Goal: Transaction & Acquisition: Purchase product/service

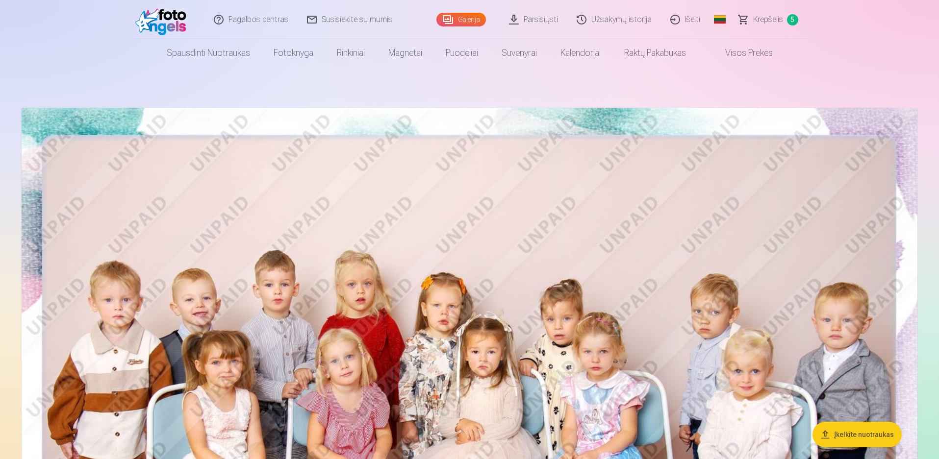
click at [768, 17] on span "Krepšelis" at bounding box center [768, 20] width 30 height 12
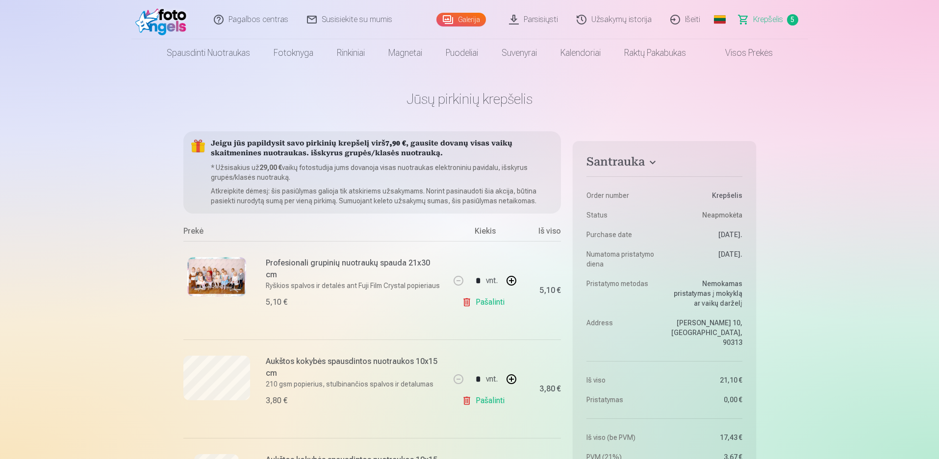
click at [492, 302] on link "Pašalinti" at bounding box center [485, 303] width 47 height 20
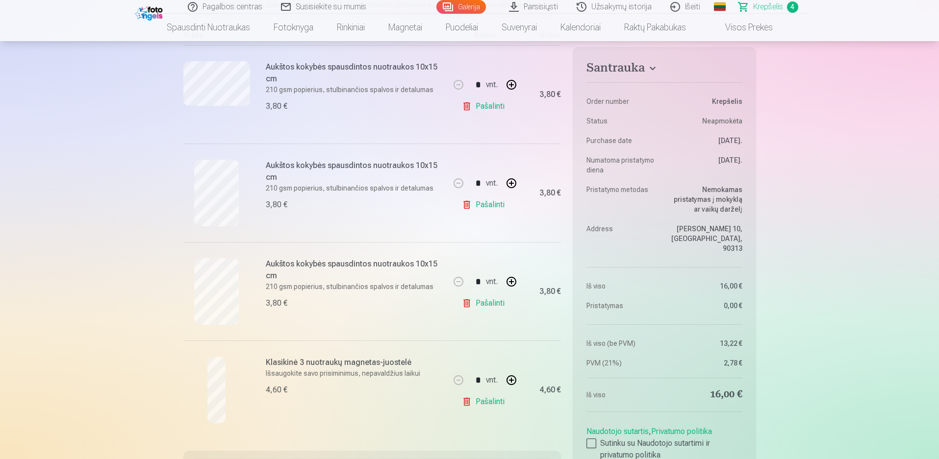
scroll to position [147, 0]
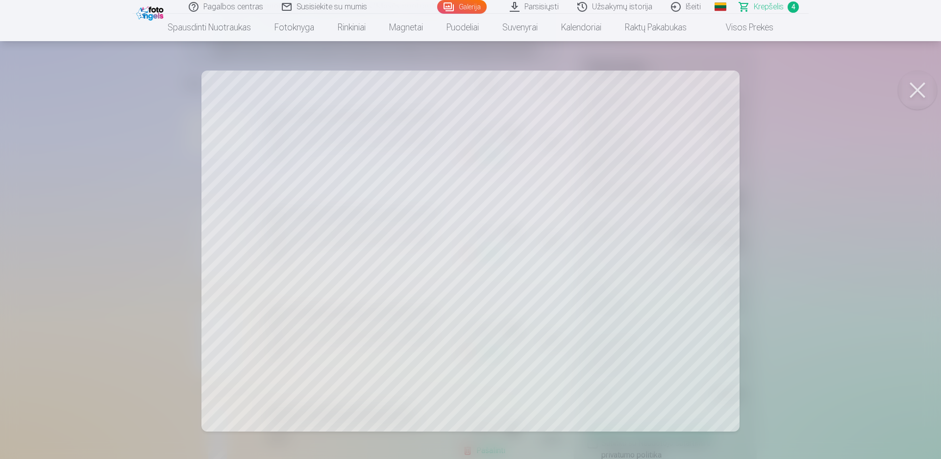
click at [857, 184] on div at bounding box center [470, 229] width 941 height 459
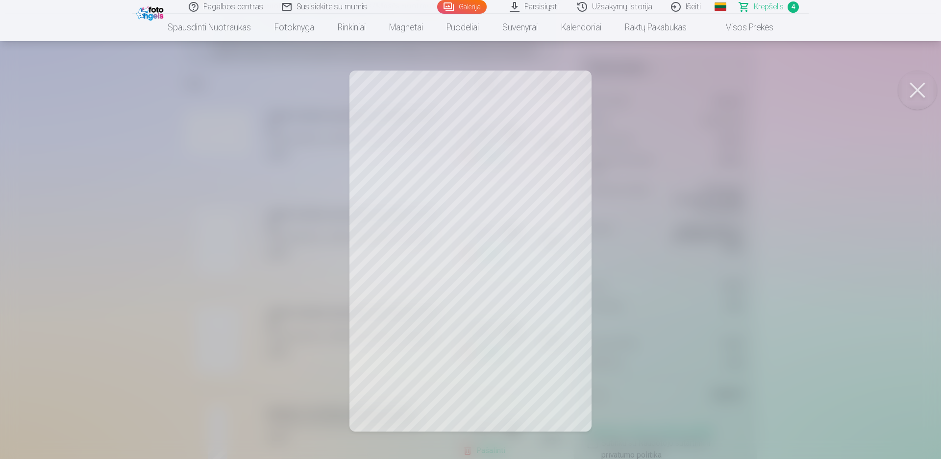
click at [808, 222] on div at bounding box center [470, 229] width 941 height 459
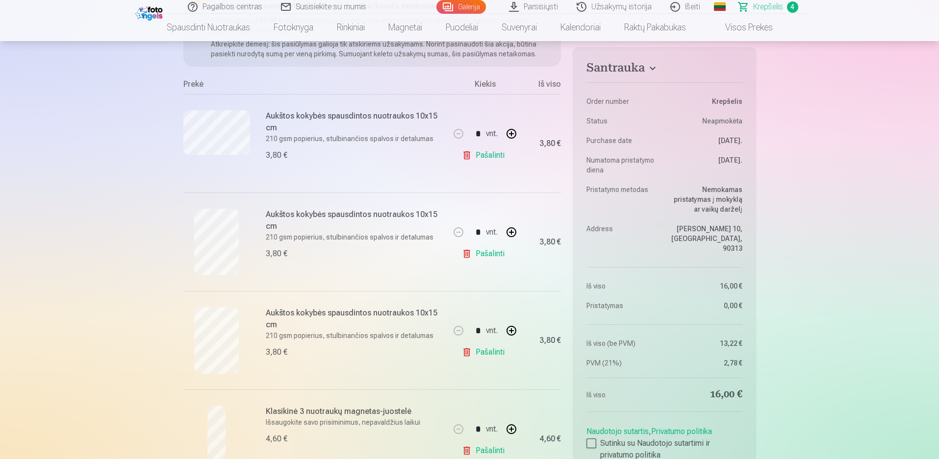
scroll to position [196, 0]
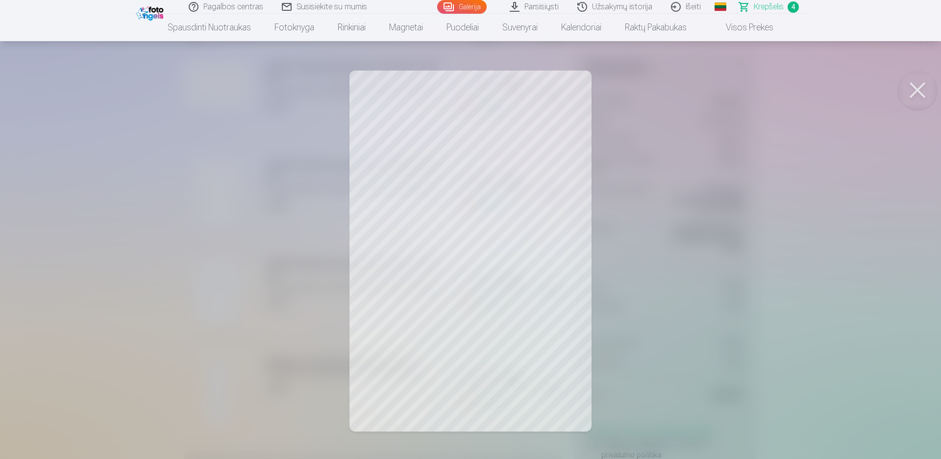
click at [736, 257] on div at bounding box center [470, 229] width 941 height 459
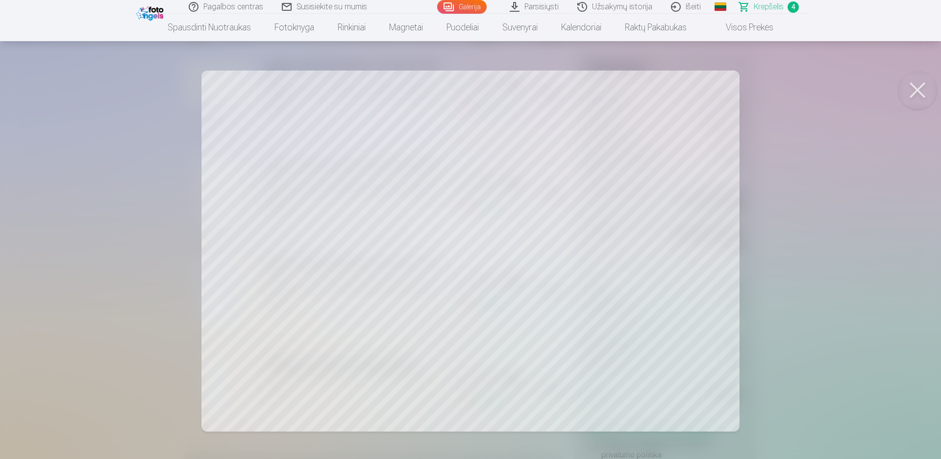
click at [767, 155] on div at bounding box center [470, 229] width 941 height 459
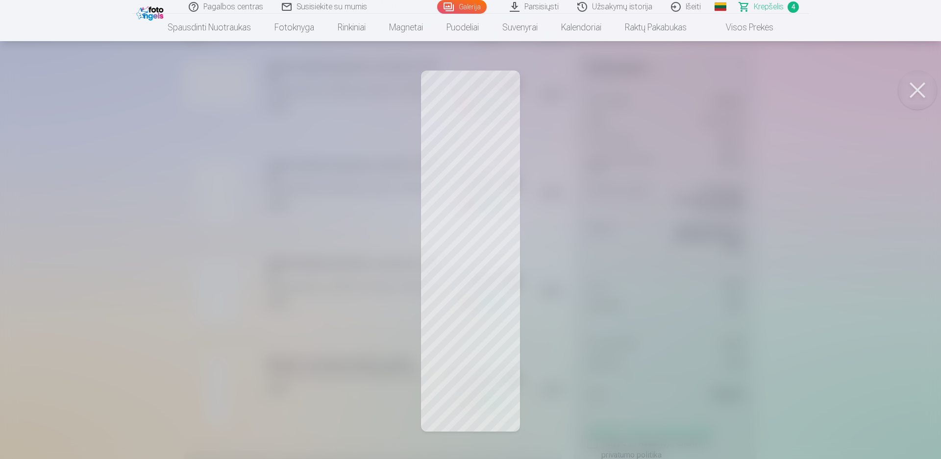
click at [760, 267] on div at bounding box center [470, 229] width 941 height 459
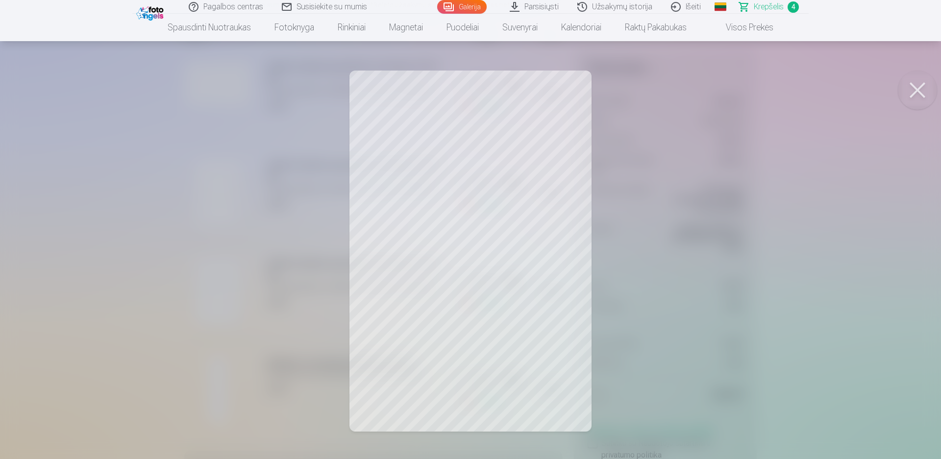
click at [742, 219] on div at bounding box center [470, 229] width 941 height 459
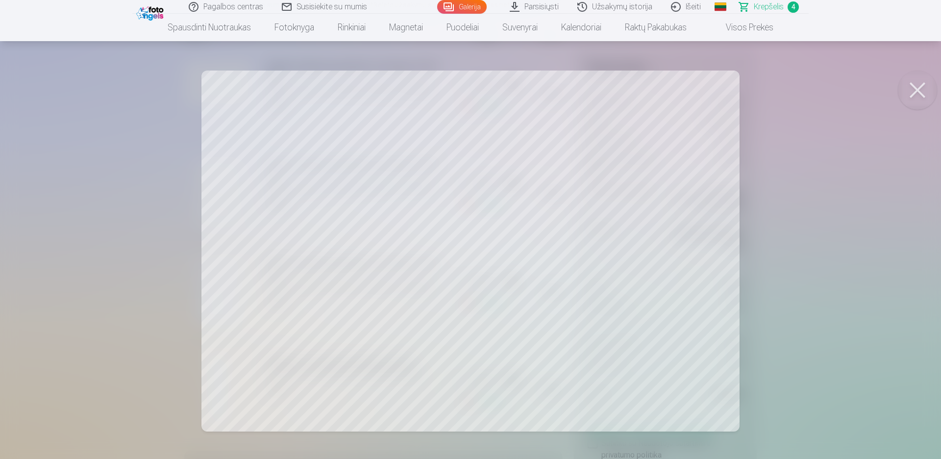
click at [809, 179] on div at bounding box center [470, 229] width 941 height 459
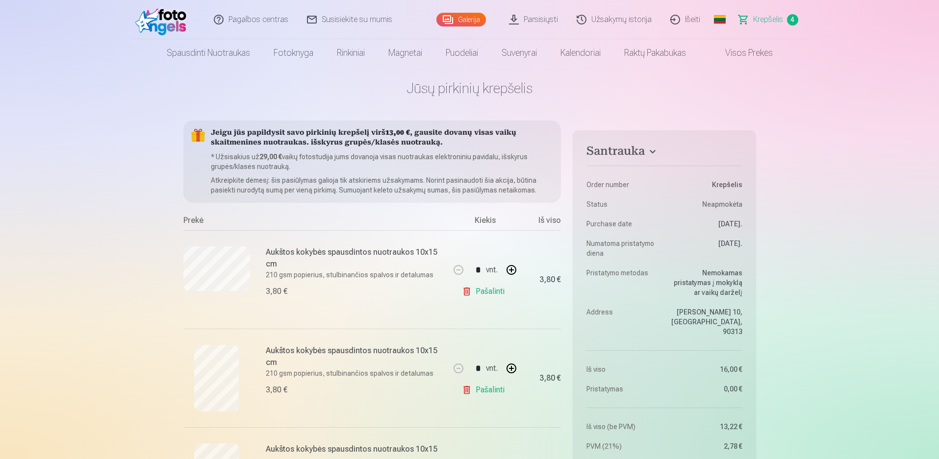
scroll to position [0, 0]
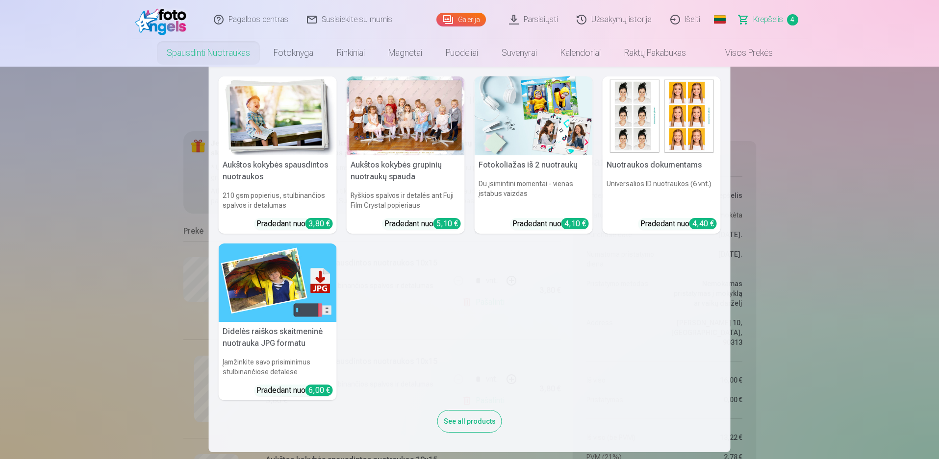
click at [189, 52] on link "Spausdinti nuotraukas" at bounding box center [208, 52] width 107 height 27
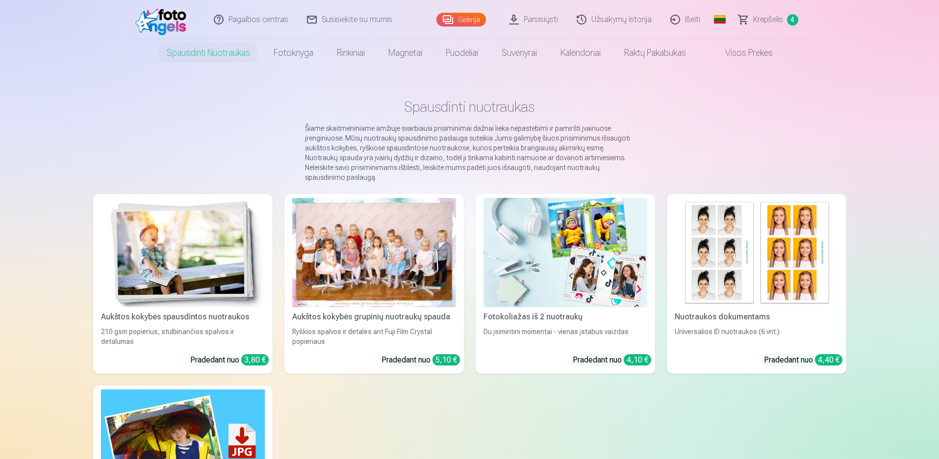
click at [164, 236] on img at bounding box center [183, 252] width 164 height 109
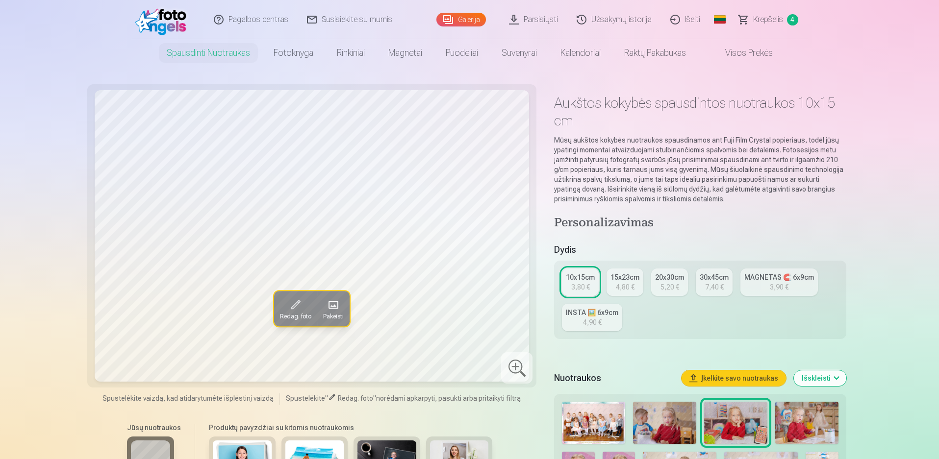
click at [807, 377] on button "Išskleisti" at bounding box center [819, 379] width 52 height 16
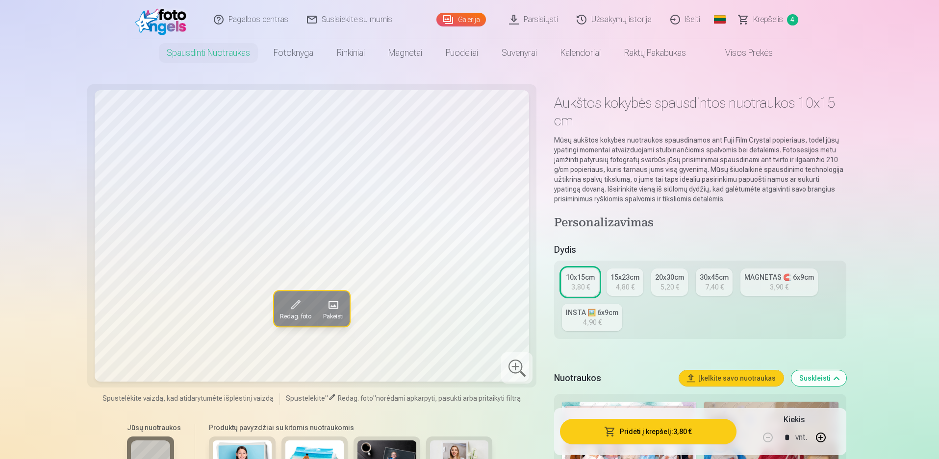
click at [807, 377] on button "Suskleisti" at bounding box center [818, 379] width 55 height 16
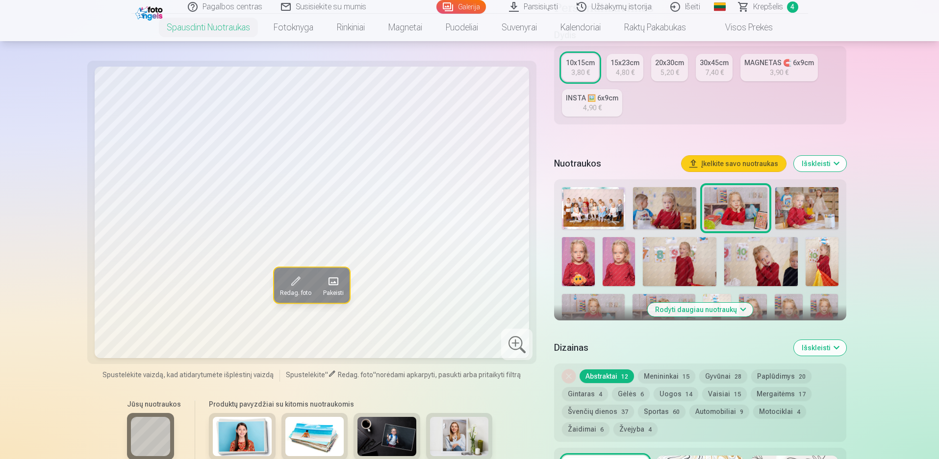
scroll to position [219, 0]
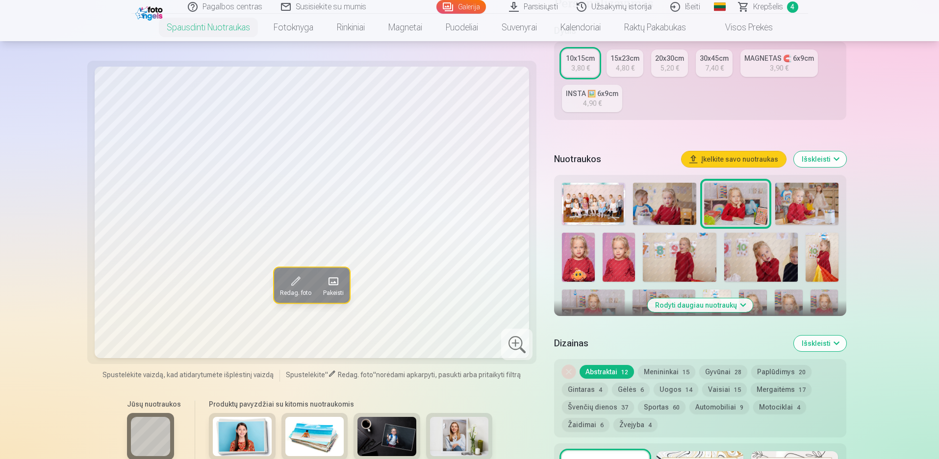
click at [814, 158] on button "Išskleisti" at bounding box center [819, 159] width 52 height 16
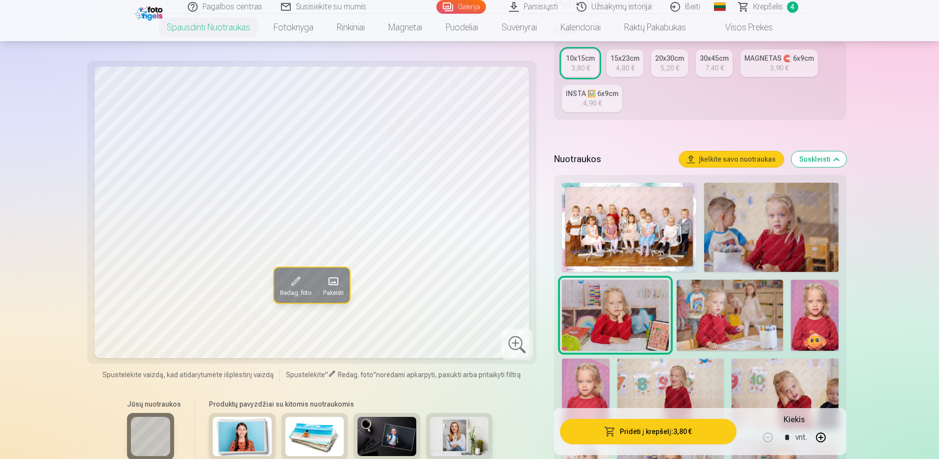
click at [824, 329] on img at bounding box center [815, 315] width 48 height 71
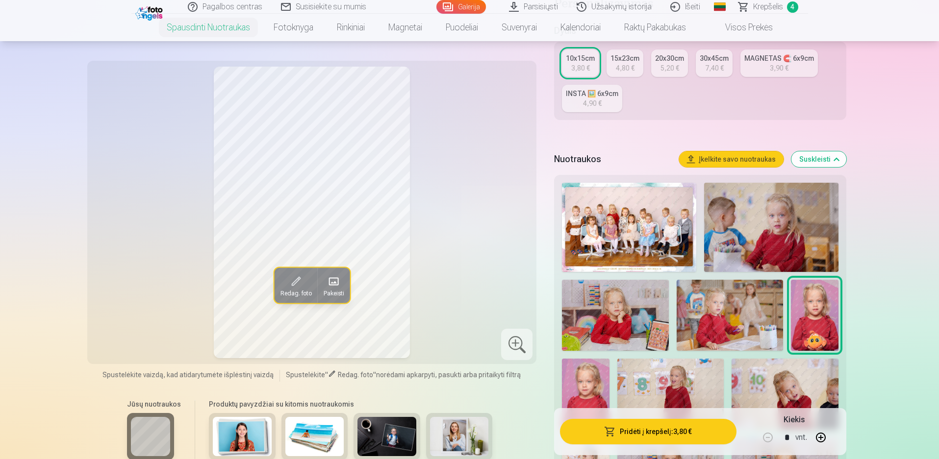
click at [595, 318] on img at bounding box center [615, 315] width 106 height 71
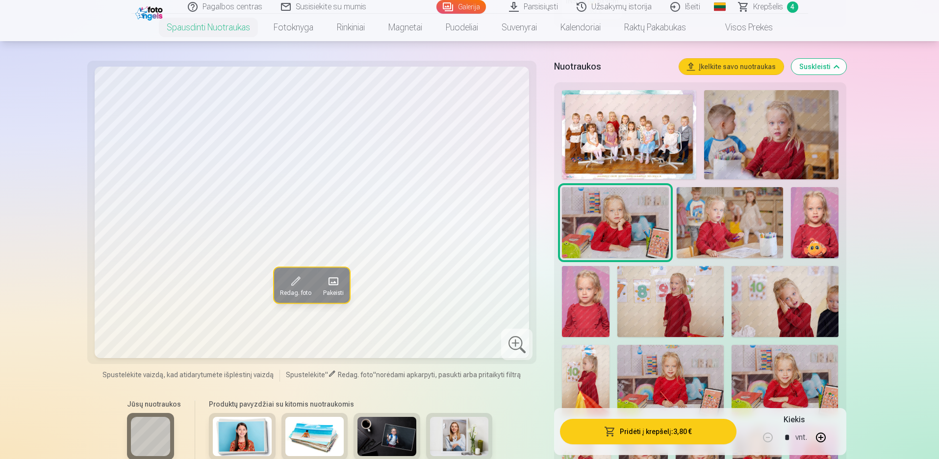
scroll to position [317, 0]
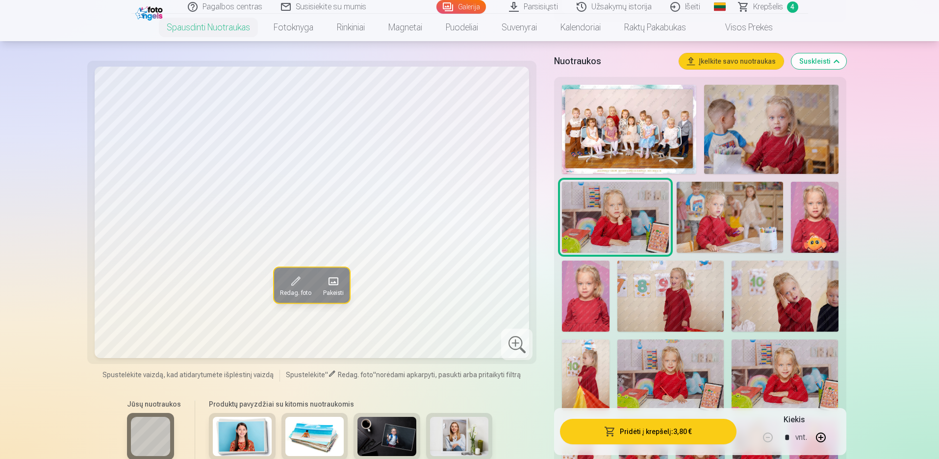
click at [583, 291] on img at bounding box center [586, 296] width 48 height 71
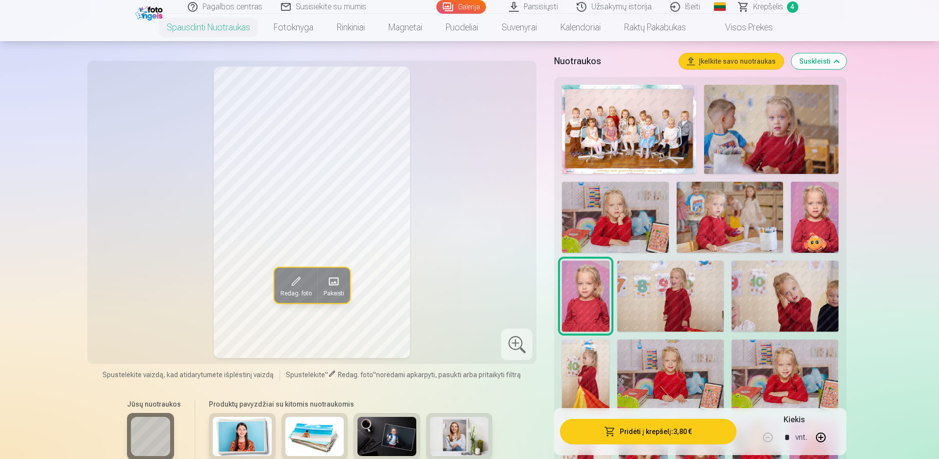
click at [662, 294] on img at bounding box center [670, 296] width 106 height 71
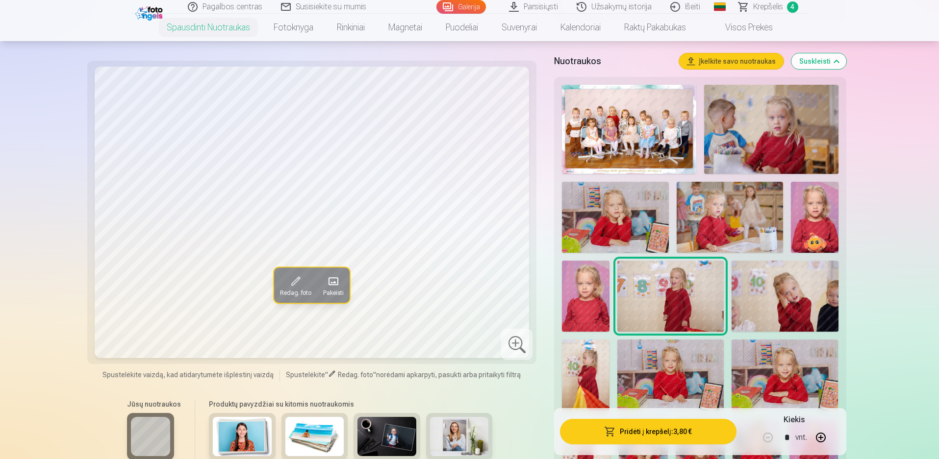
click at [776, 297] on img at bounding box center [784, 296] width 106 height 71
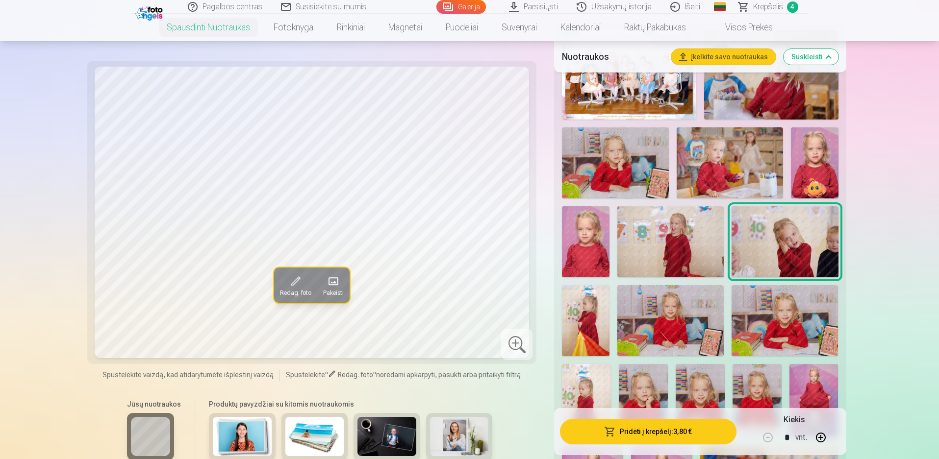
scroll to position [415, 0]
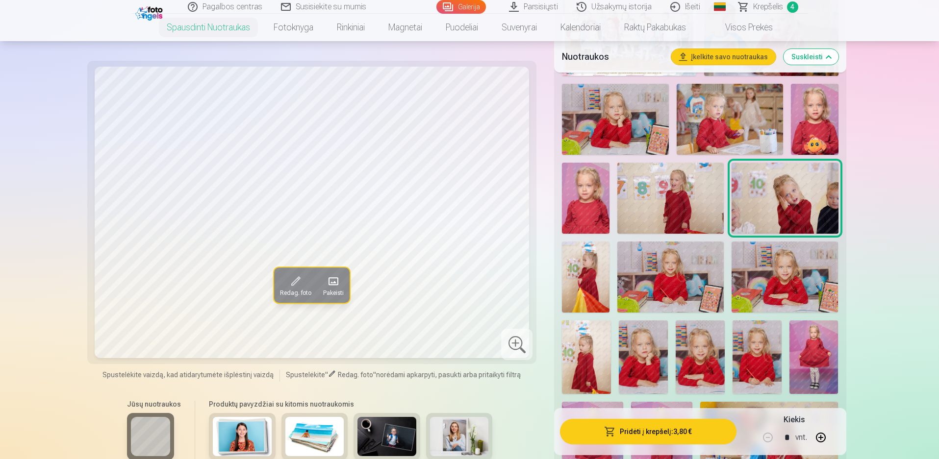
click at [667, 261] on img at bounding box center [670, 277] width 106 height 71
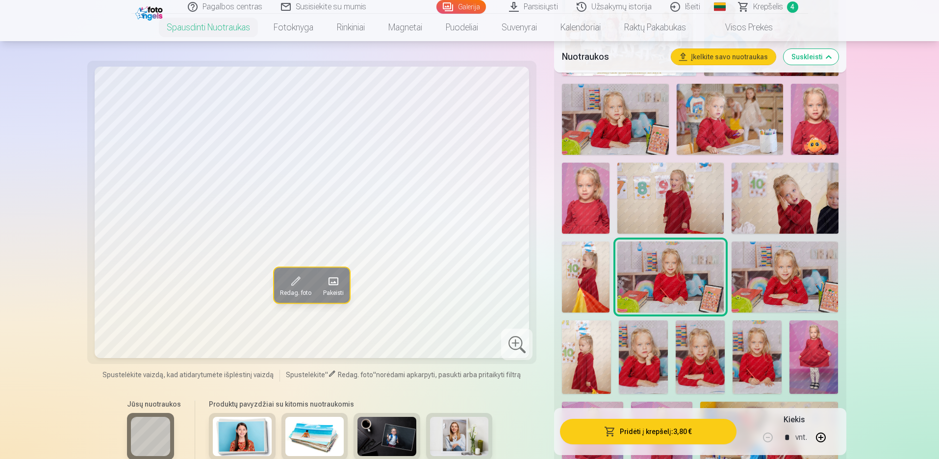
click at [783, 284] on img at bounding box center [784, 277] width 106 height 71
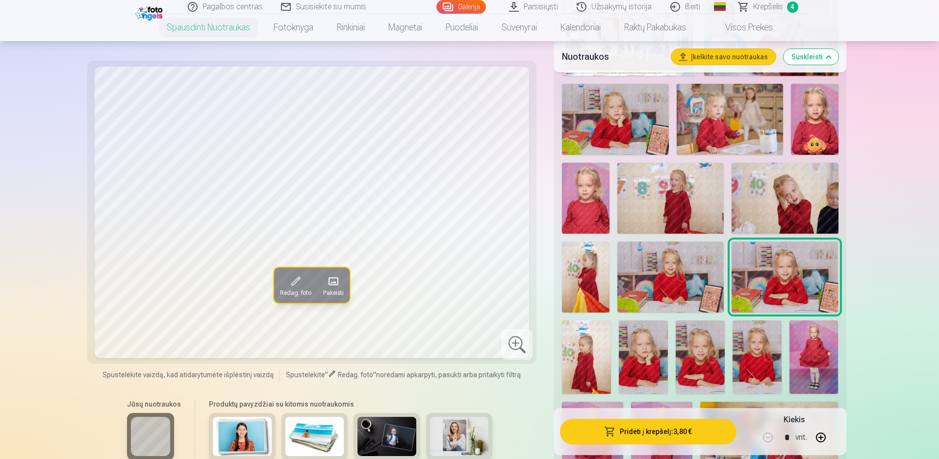
click at [646, 350] on img at bounding box center [643, 358] width 49 height 74
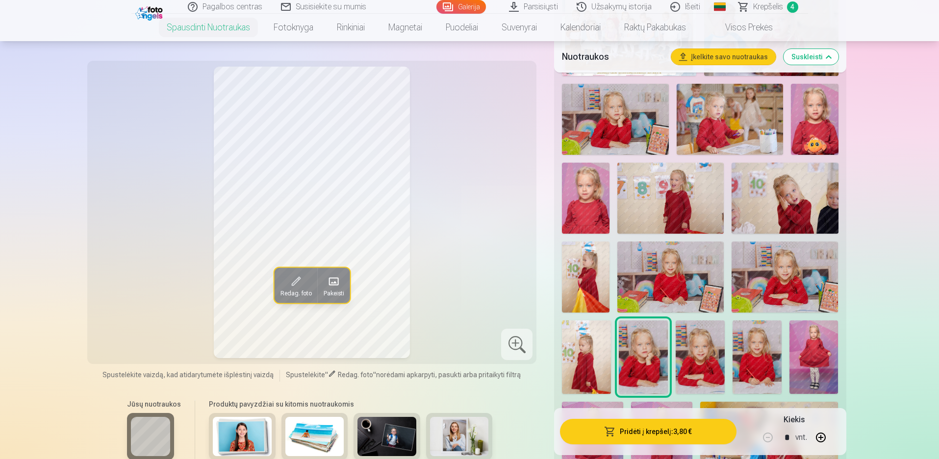
click at [702, 359] on img at bounding box center [699, 358] width 49 height 74
click at [750, 365] on img at bounding box center [756, 358] width 49 height 74
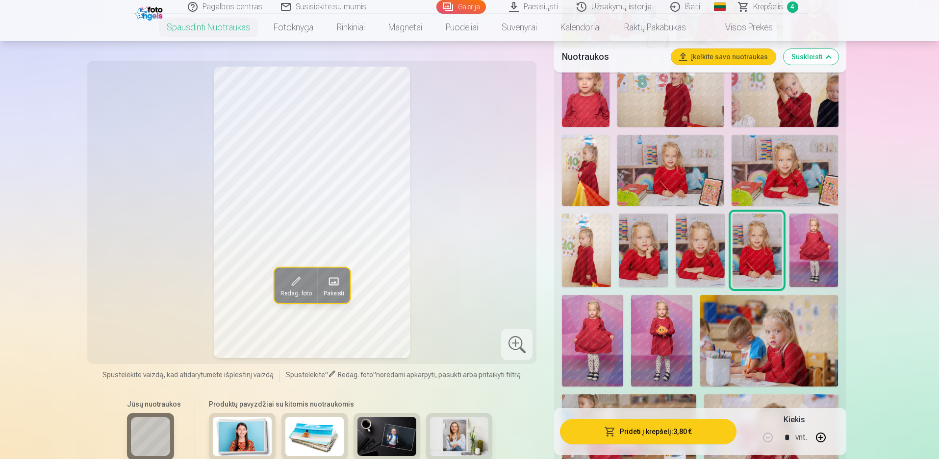
scroll to position [513, 0]
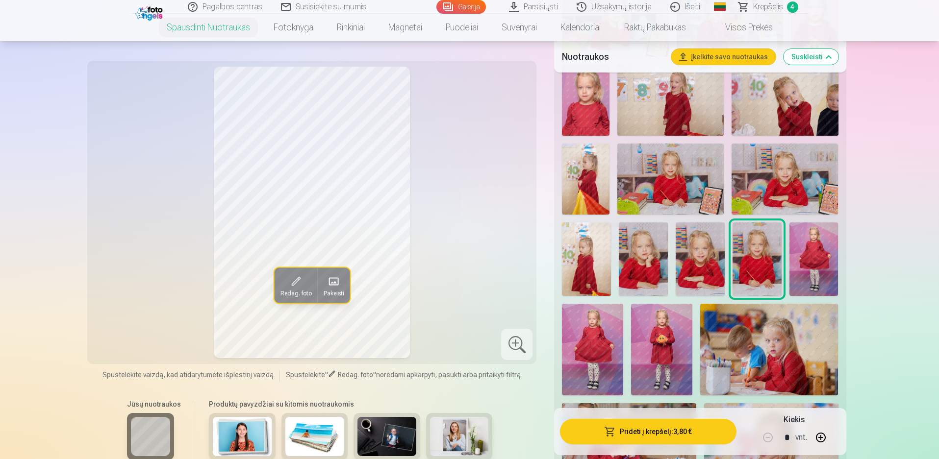
click at [678, 183] on img at bounding box center [670, 179] width 106 height 71
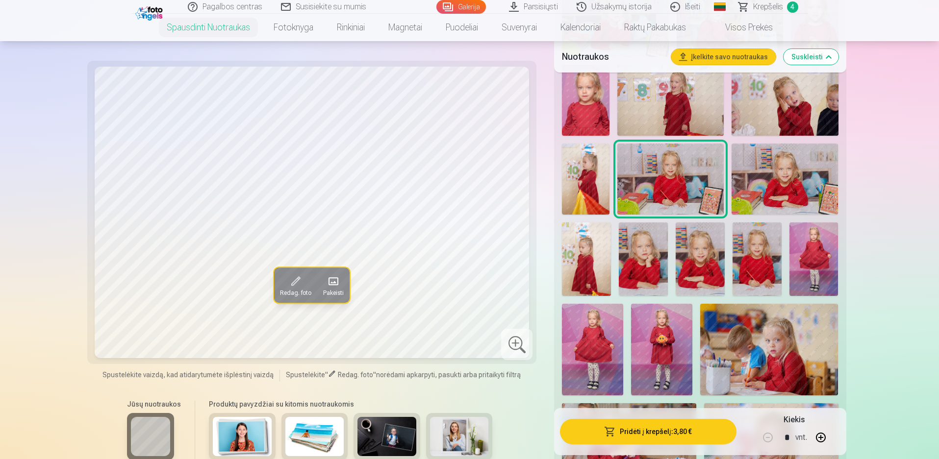
click at [754, 271] on img at bounding box center [756, 260] width 49 height 74
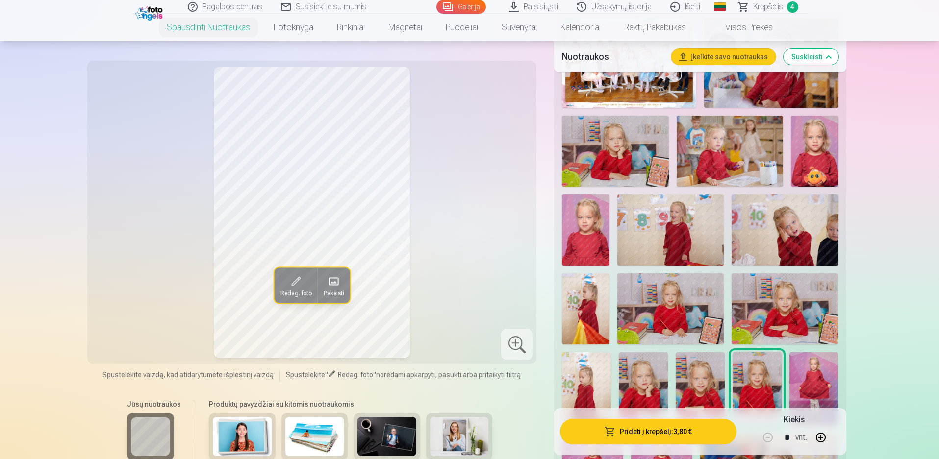
scroll to position [366, 0]
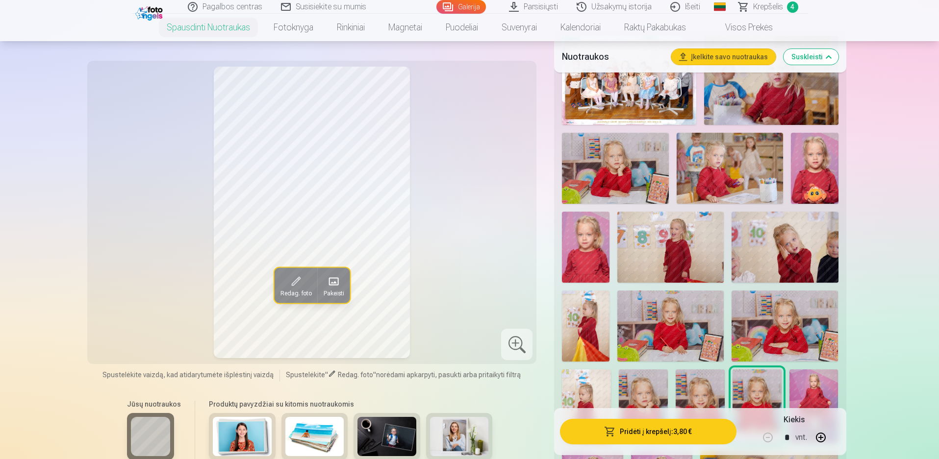
click at [818, 169] on img at bounding box center [815, 168] width 48 height 71
click at [773, 327] on img at bounding box center [784, 326] width 106 height 71
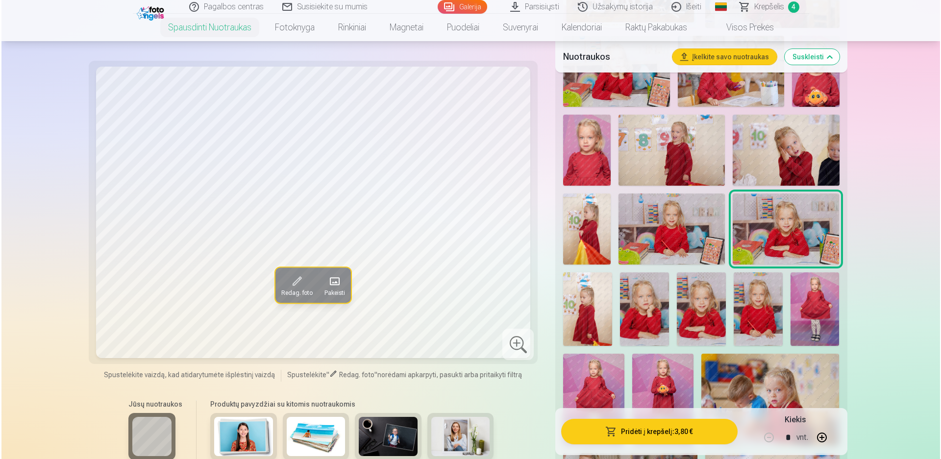
scroll to position [464, 0]
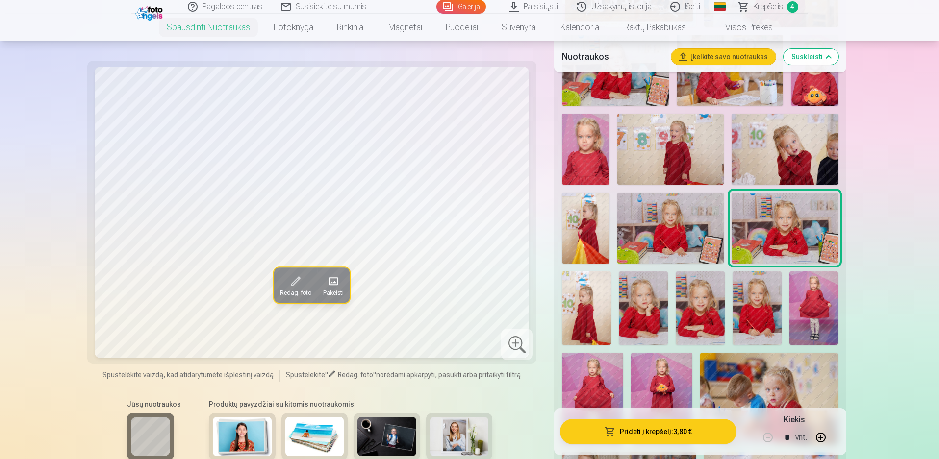
click at [767, 311] on img at bounding box center [756, 309] width 49 height 74
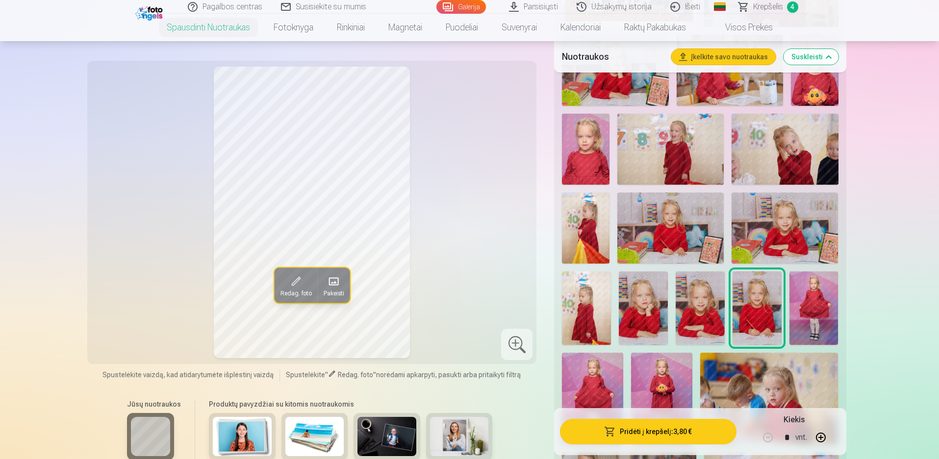
click at [710, 312] on img at bounding box center [699, 309] width 49 height 74
click at [648, 313] on img at bounding box center [643, 309] width 49 height 74
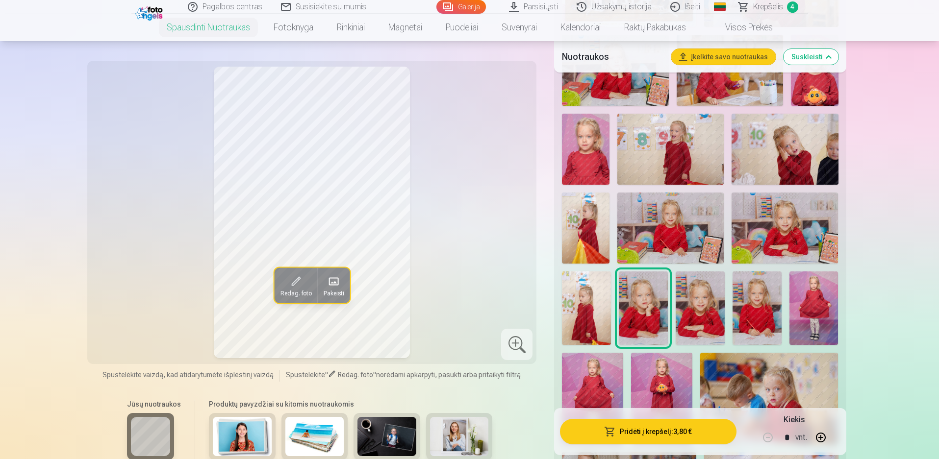
click at [693, 310] on img at bounding box center [699, 309] width 49 height 74
click at [739, 308] on img at bounding box center [756, 309] width 49 height 74
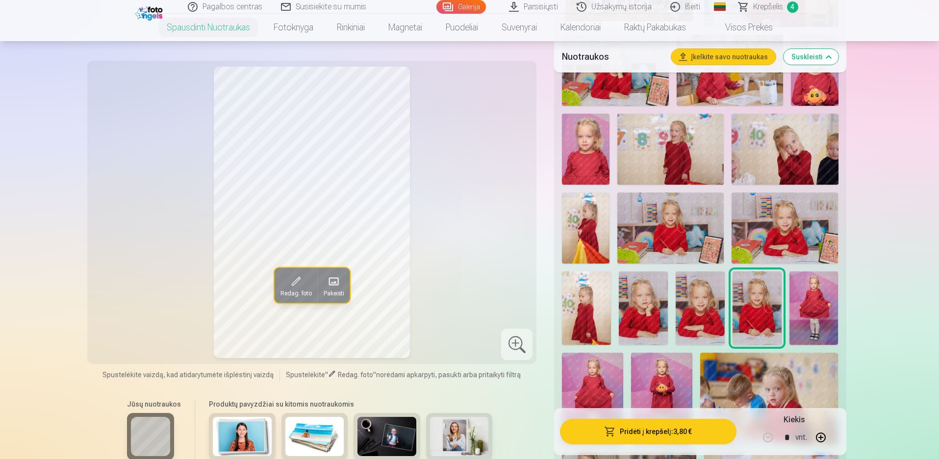
click at [635, 318] on img at bounding box center [643, 309] width 49 height 74
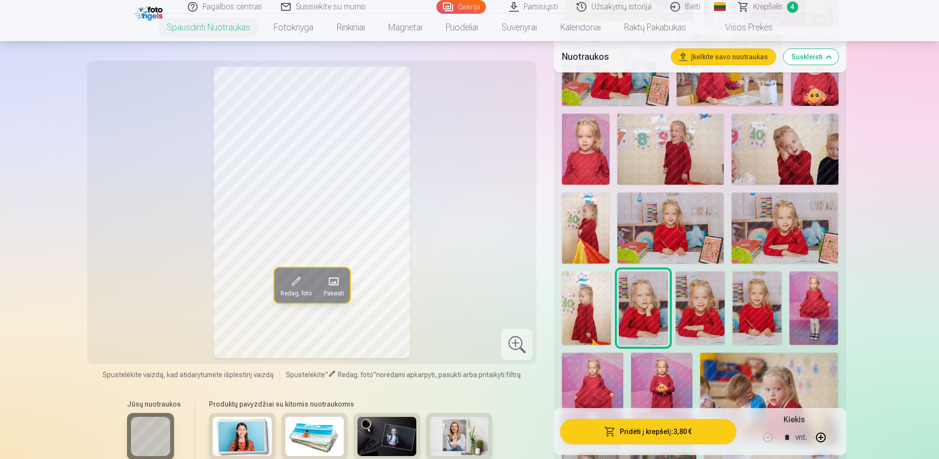
click at [642, 437] on button "Pridėti į krepšelį : 3,80 €" at bounding box center [648, 431] width 176 height 25
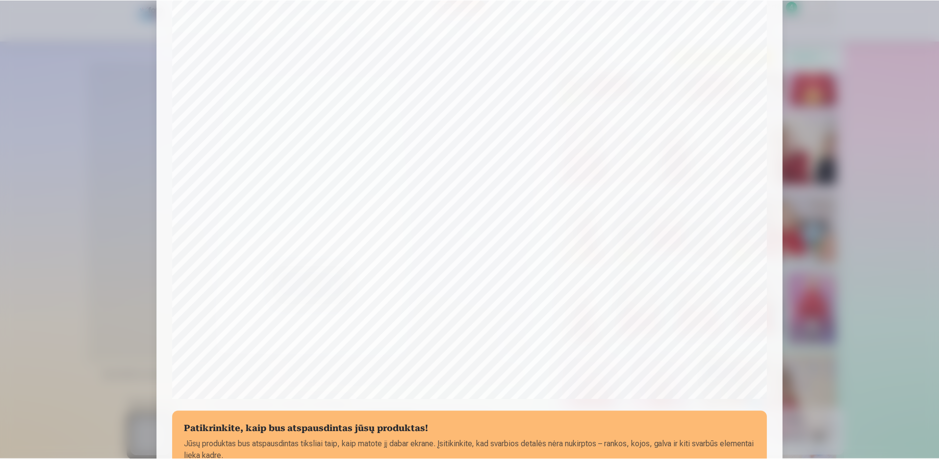
scroll to position [247, 0]
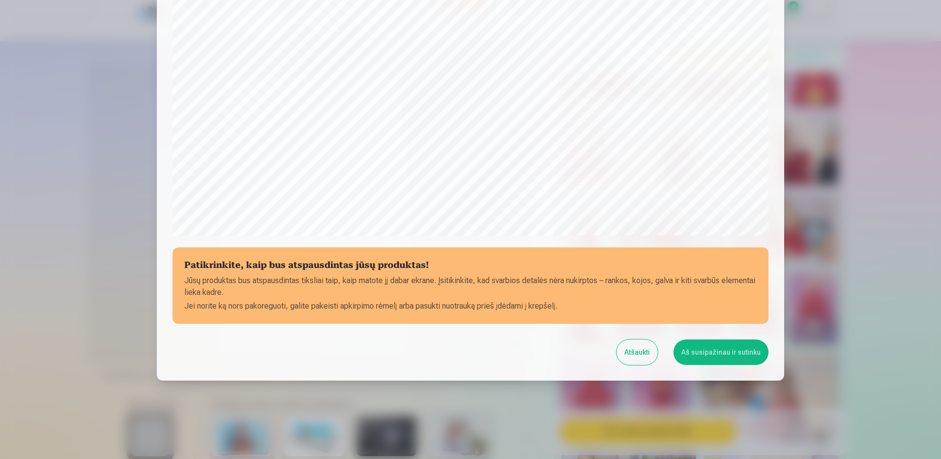
click at [708, 353] on button "Aš susipažinau ir sutinku" at bounding box center [720, 352] width 95 height 25
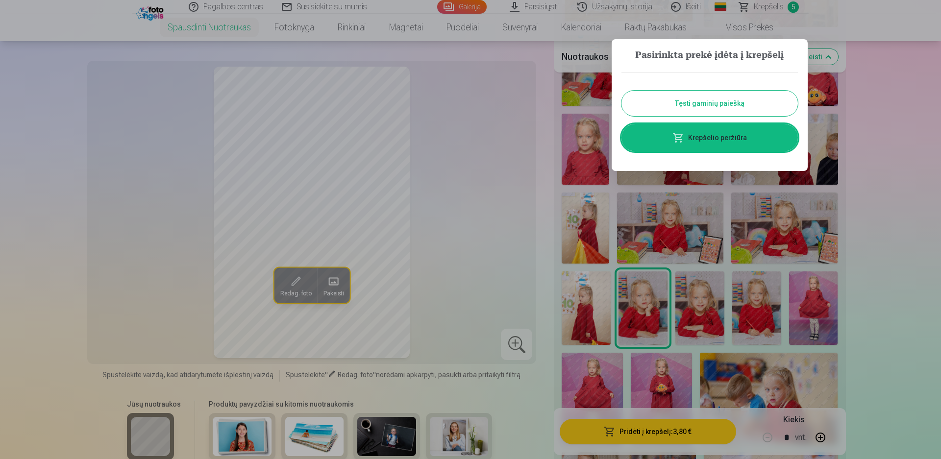
click at [876, 186] on div at bounding box center [470, 229] width 941 height 459
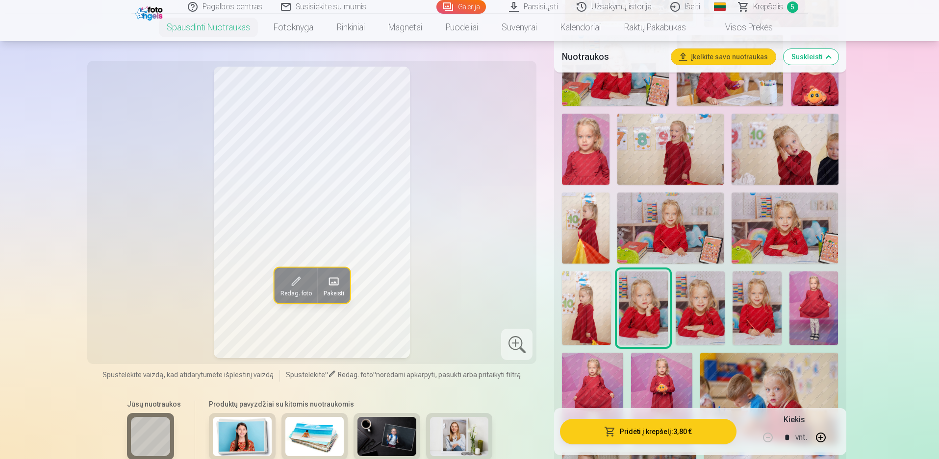
click at [763, 10] on span "Krepšelis" at bounding box center [768, 7] width 30 height 12
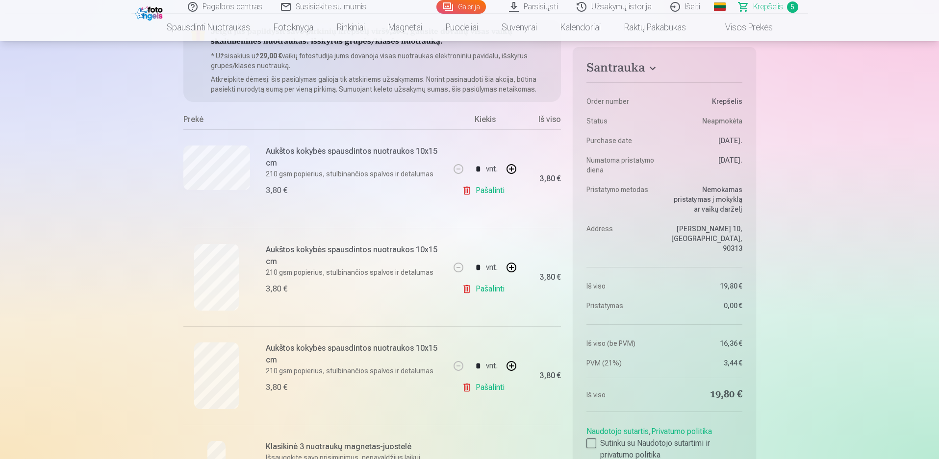
scroll to position [98, 0]
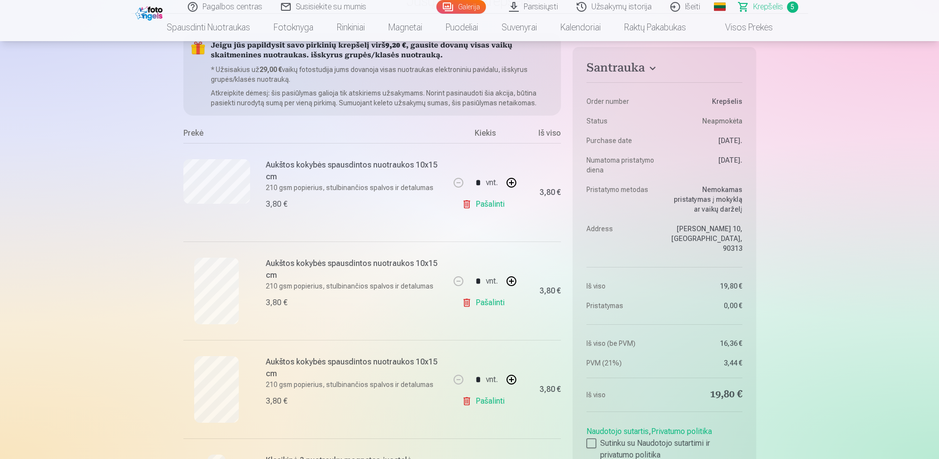
click at [483, 201] on link "Pašalinti" at bounding box center [485, 205] width 47 height 20
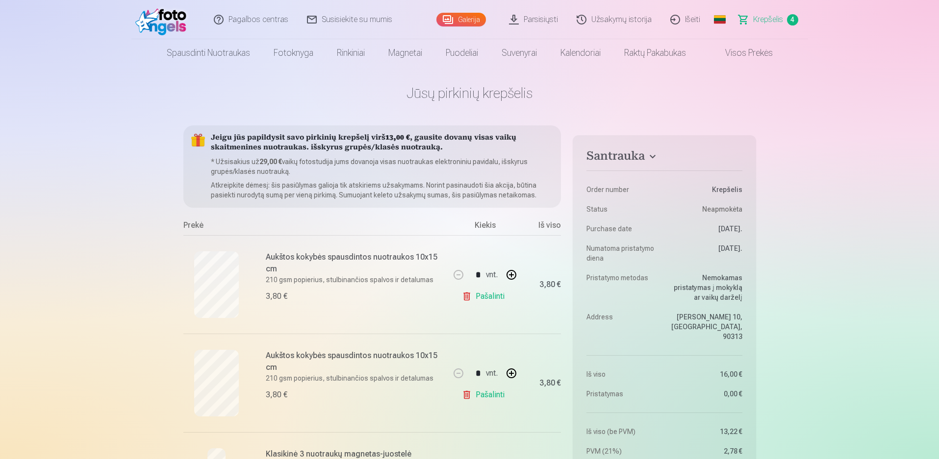
scroll to position [0, 0]
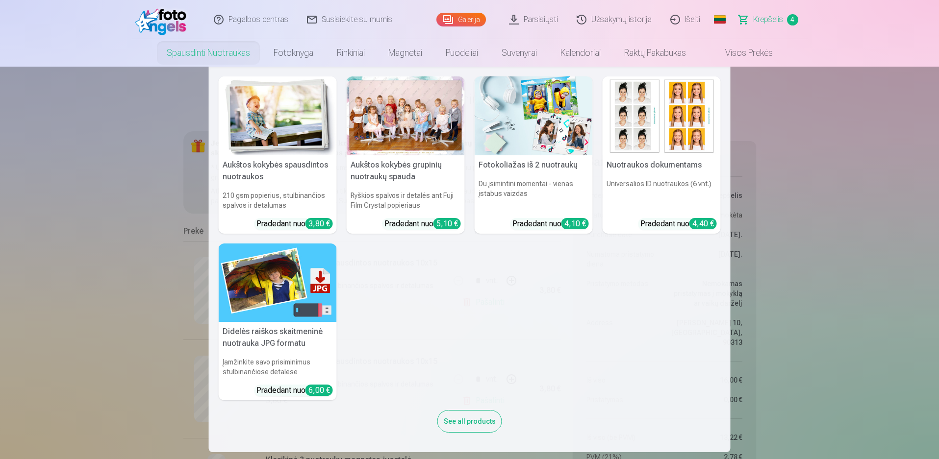
click at [206, 56] on link "Spausdinti nuotraukas" at bounding box center [208, 52] width 107 height 27
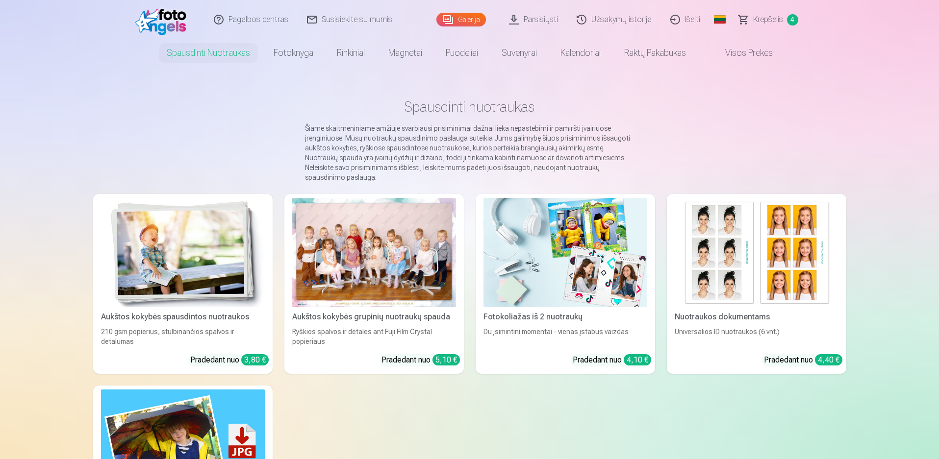
click at [193, 223] on img at bounding box center [183, 252] width 164 height 109
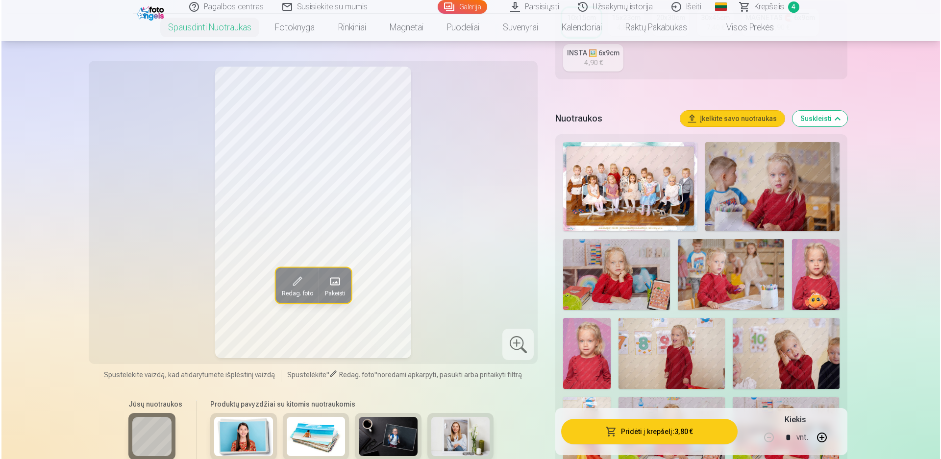
scroll to position [294, 0]
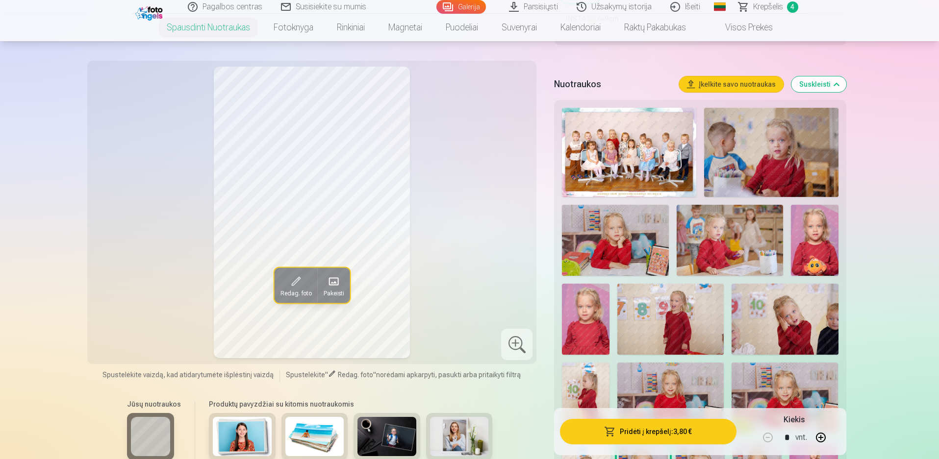
click at [813, 240] on img at bounding box center [815, 240] width 48 height 71
click at [654, 431] on button "Pridėti į krepšelį : 3,80 €" at bounding box center [648, 431] width 176 height 25
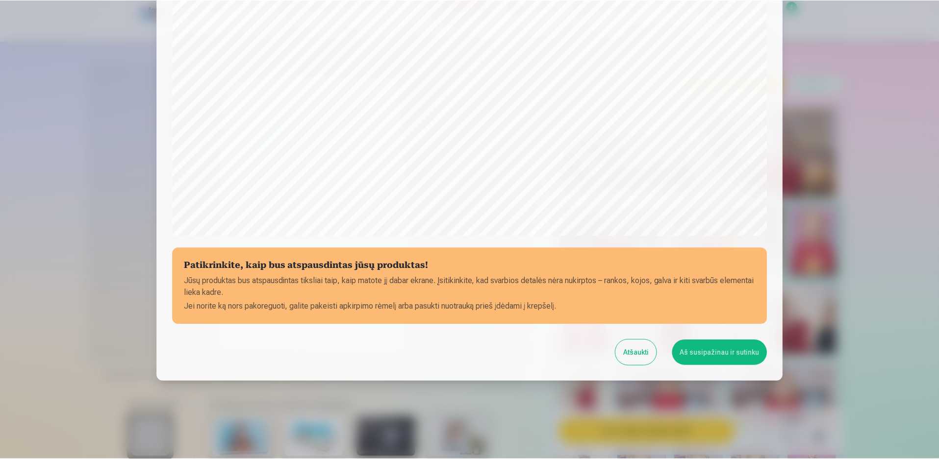
scroll to position [247, 0]
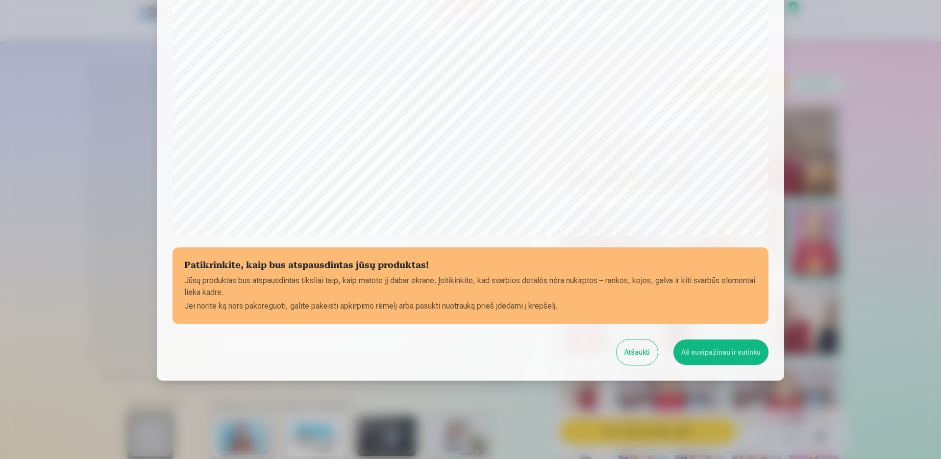
click at [702, 354] on button "Aš susipažinau ir sutinku" at bounding box center [720, 352] width 95 height 25
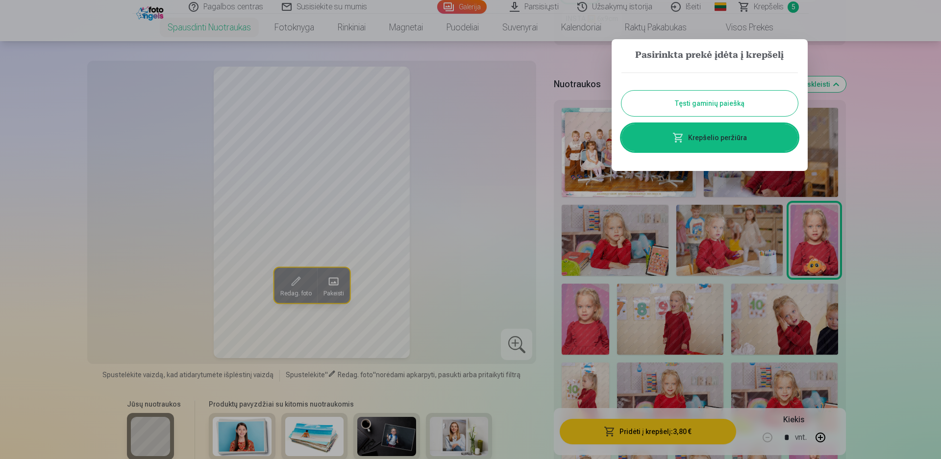
click at [713, 141] on link "Krepšelio peržiūra" at bounding box center [709, 137] width 176 height 27
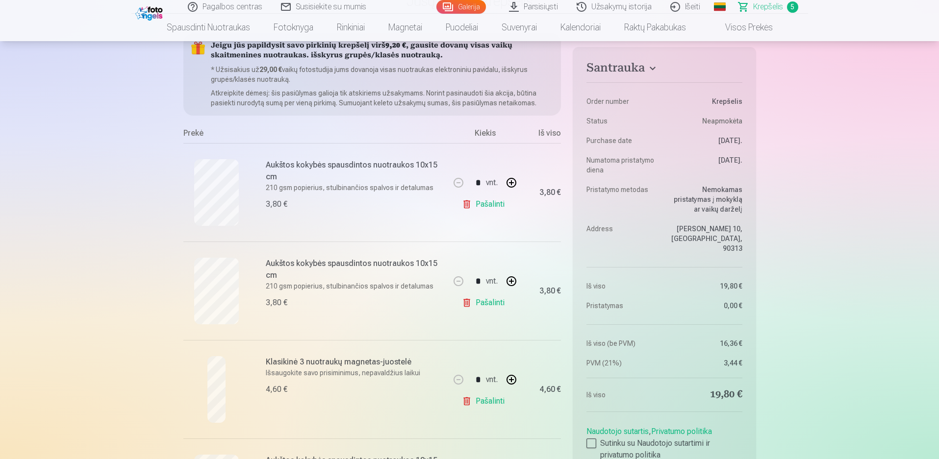
scroll to position [294, 0]
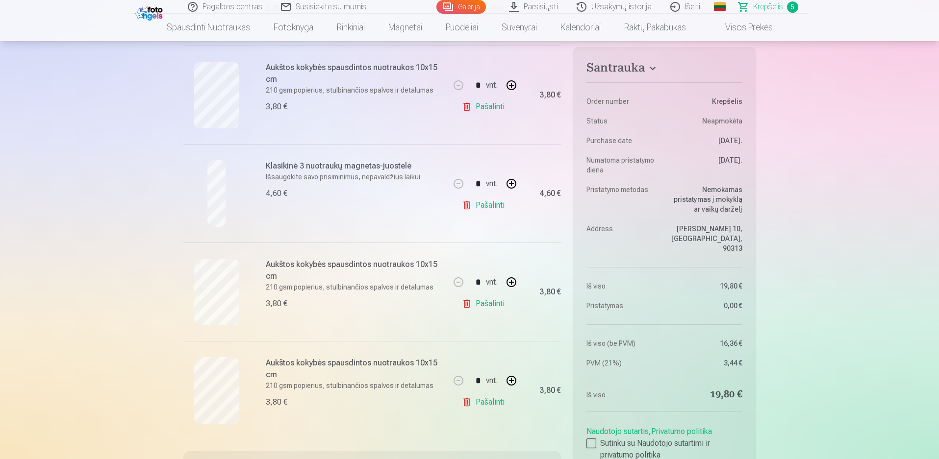
click at [483, 399] on link "Pašalinti" at bounding box center [485, 403] width 47 height 20
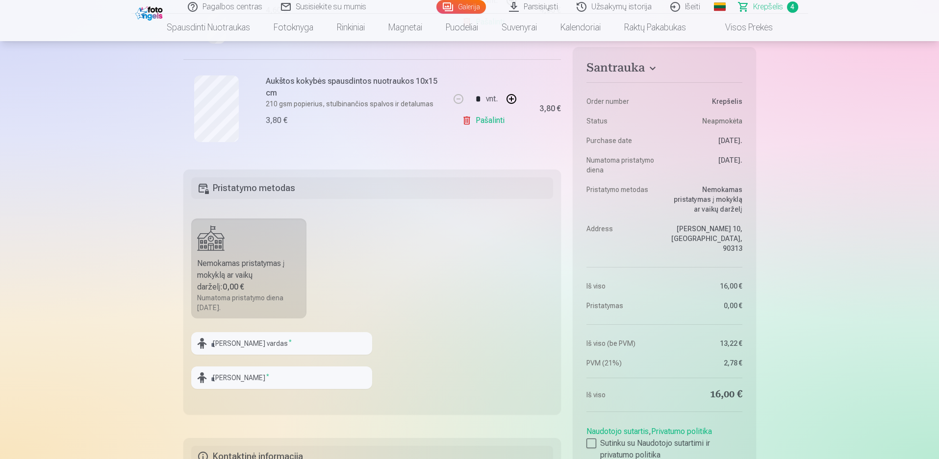
scroll to position [539, 0]
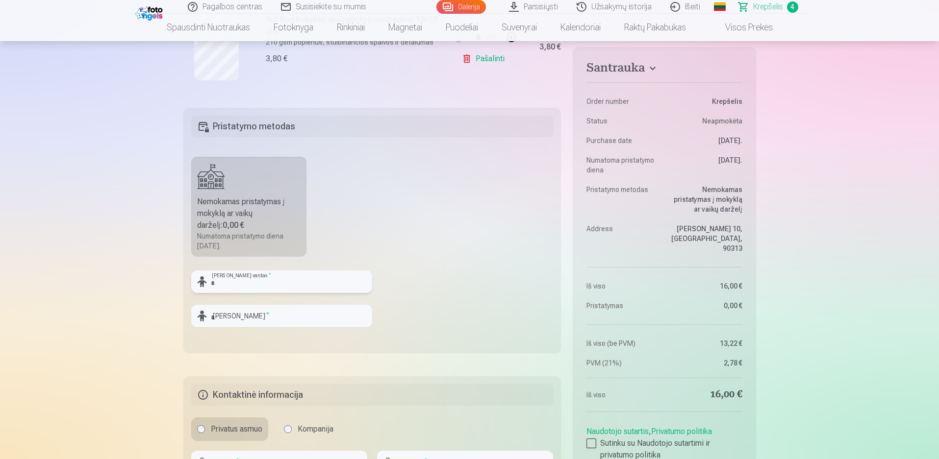
click at [263, 279] on input "text" at bounding box center [281, 282] width 181 height 23
type input "****"
drag, startPoint x: 261, startPoint y: 317, endPoint x: 227, endPoint y: 316, distance: 33.8
click at [227, 316] on input "**********" at bounding box center [281, 316] width 181 height 23
drag, startPoint x: 228, startPoint y: 317, endPoint x: 198, endPoint y: 321, distance: 29.7
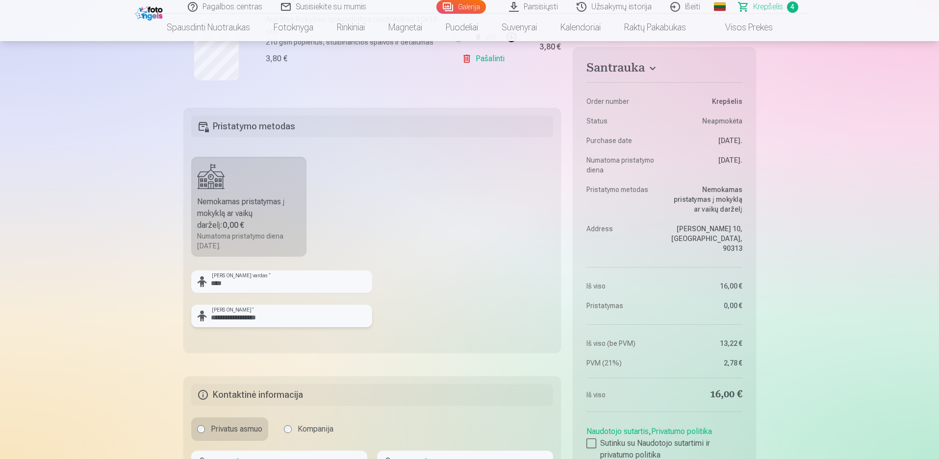
click at [198, 321] on div "**********" at bounding box center [281, 316] width 181 height 23
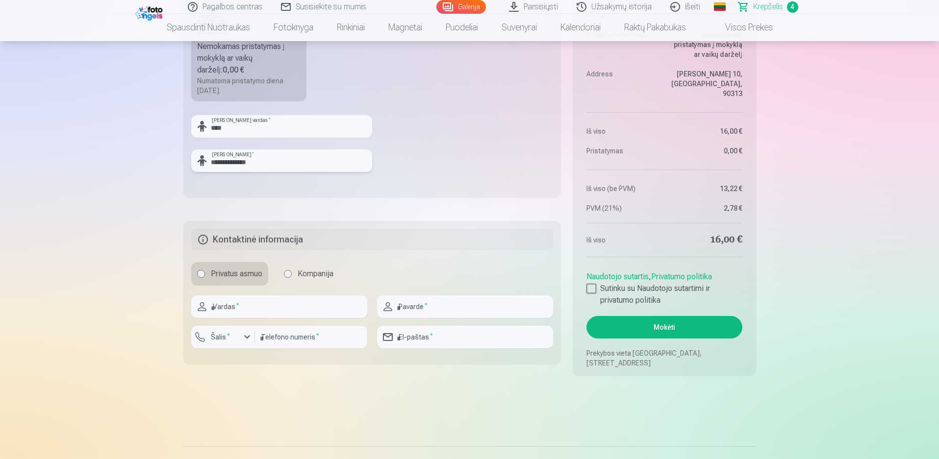
scroll to position [735, 0]
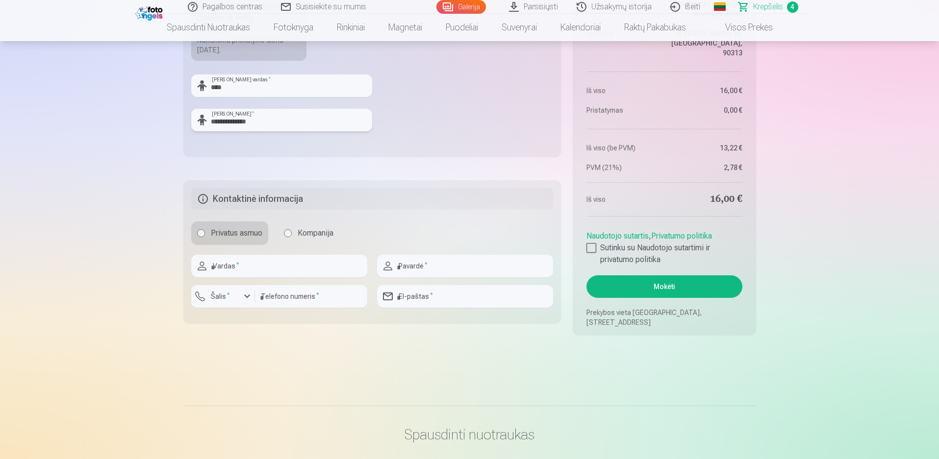
type input "**********"
click at [255, 261] on input "text" at bounding box center [279, 266] width 176 height 23
type input "*****"
type input "**********"
click at [244, 301] on div "button" at bounding box center [247, 297] width 12 height 12
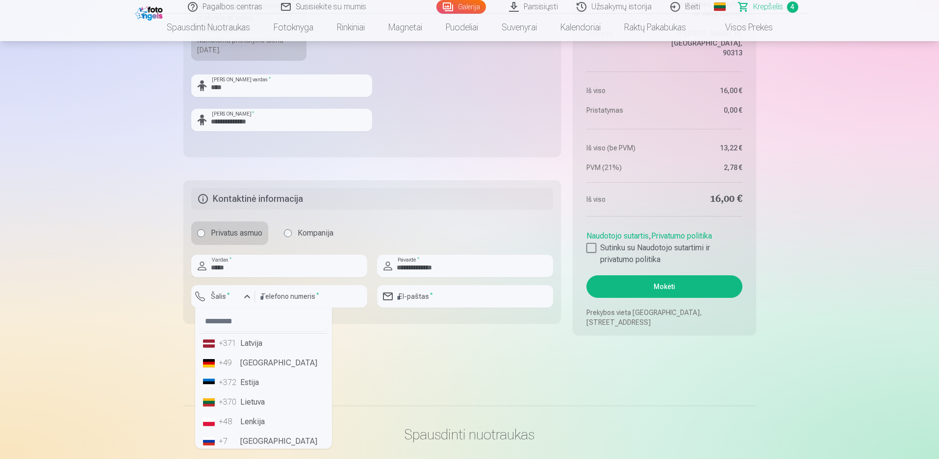
click at [249, 402] on li "+370 Lietuva" at bounding box center [263, 403] width 129 height 20
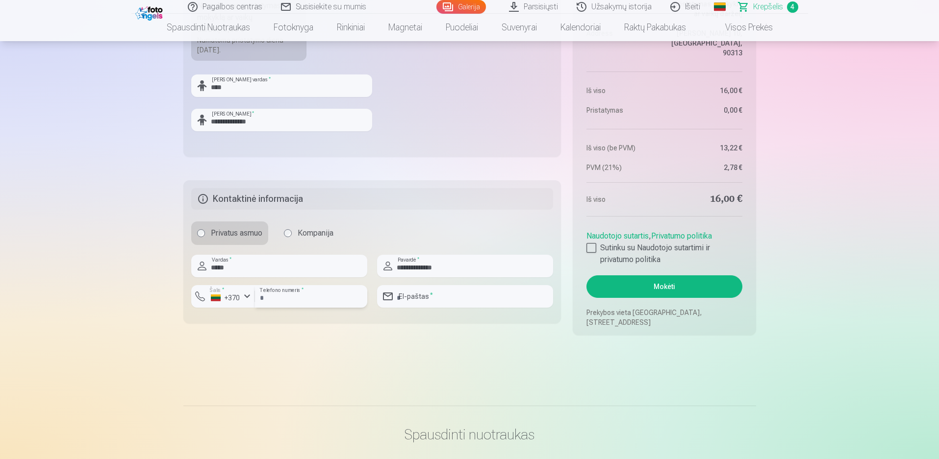
click at [286, 301] on input "number" at bounding box center [311, 296] width 112 height 23
type input "********"
click at [436, 295] on input "email" at bounding box center [465, 296] width 176 height 23
type input "**********"
click at [590, 247] on div at bounding box center [591, 248] width 10 height 10
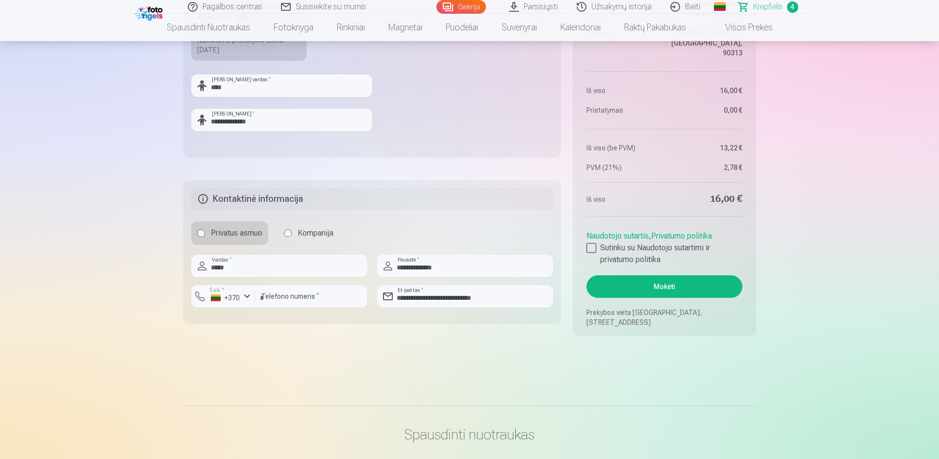
click at [642, 288] on button "Mokėti" at bounding box center [663, 286] width 155 height 23
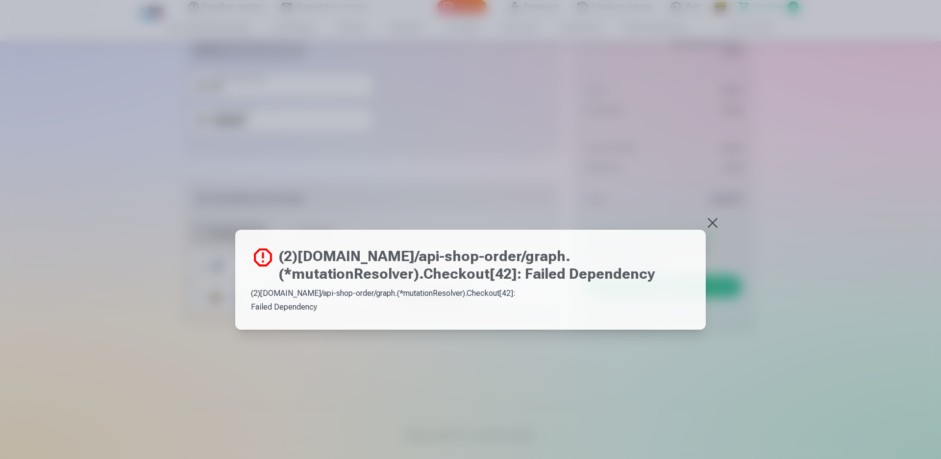
click at [716, 220] on button at bounding box center [713, 223] width 14 height 14
